Goal: Find specific page/section: Find specific page/section

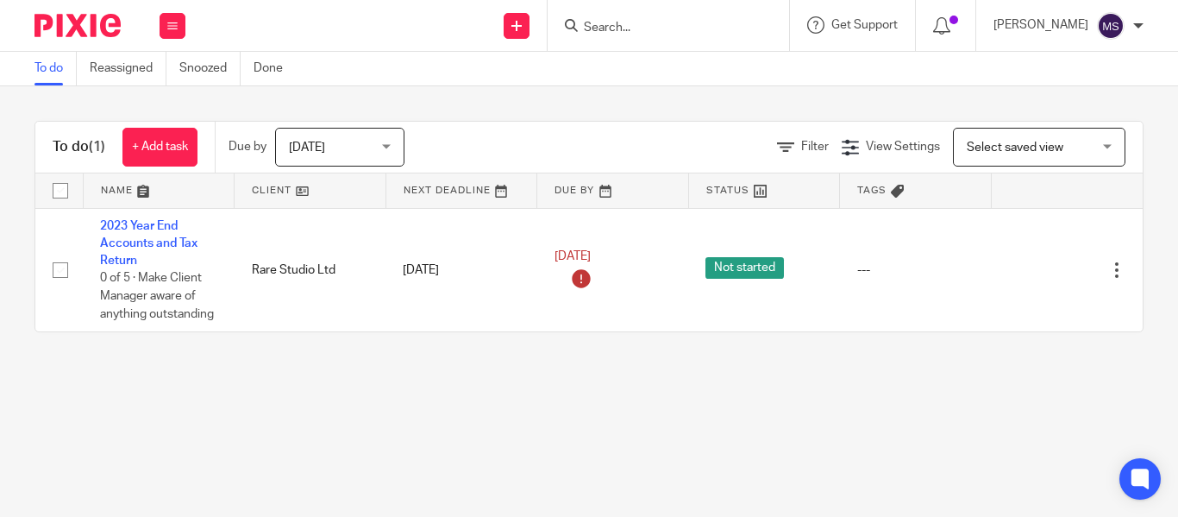
click at [582, 31] on input "Search" at bounding box center [659, 29] width 155 height 16
type input "bt west"
click at [624, 53] on div "Bt West Limited" at bounding box center [685, 67] width 241 height 53
click at [630, 60] on link at bounding box center [686, 67] width 214 height 26
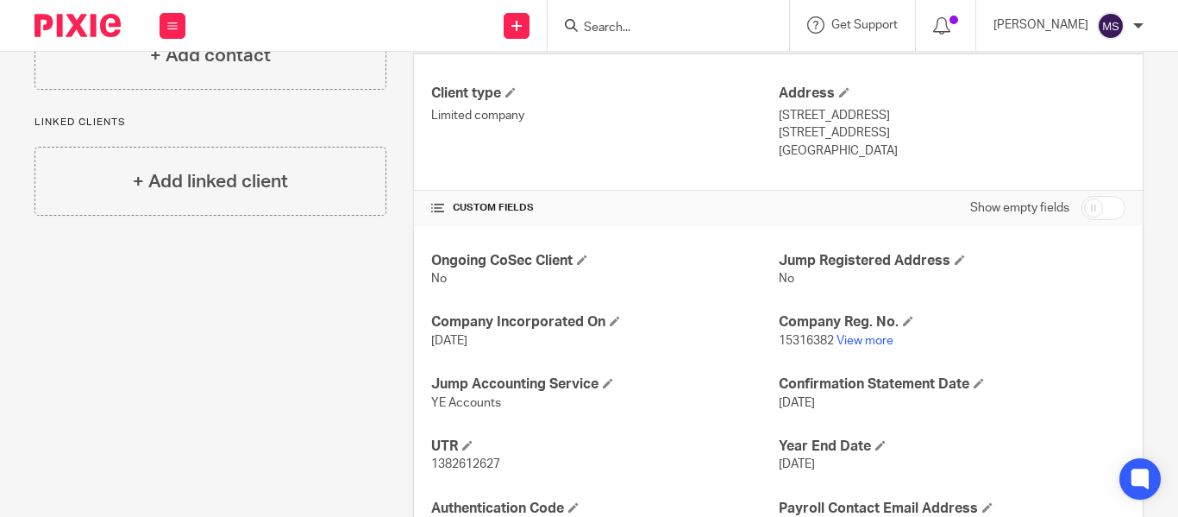
scroll to position [486, 0]
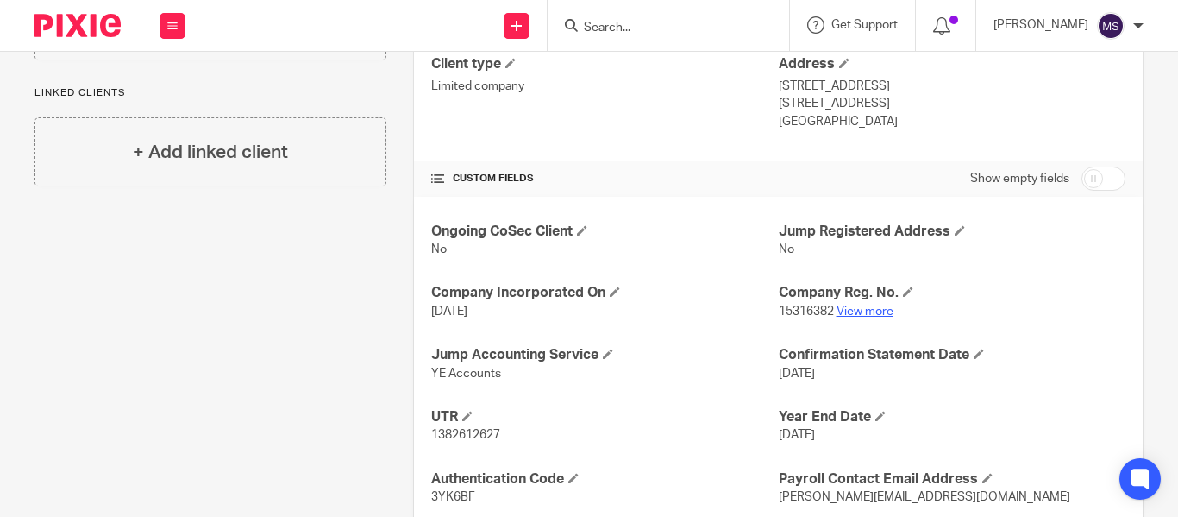
click at [866, 313] on link "View more" at bounding box center [865, 311] width 57 height 12
